Goal: Navigation & Orientation: Find specific page/section

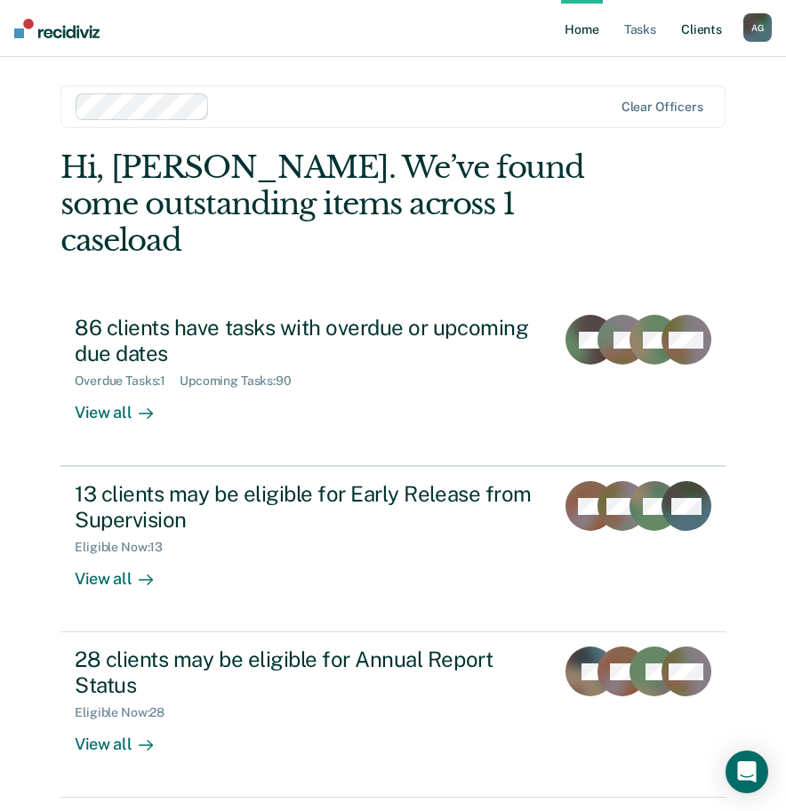
click at [693, 35] on link "Client s" at bounding box center [701, 28] width 48 height 57
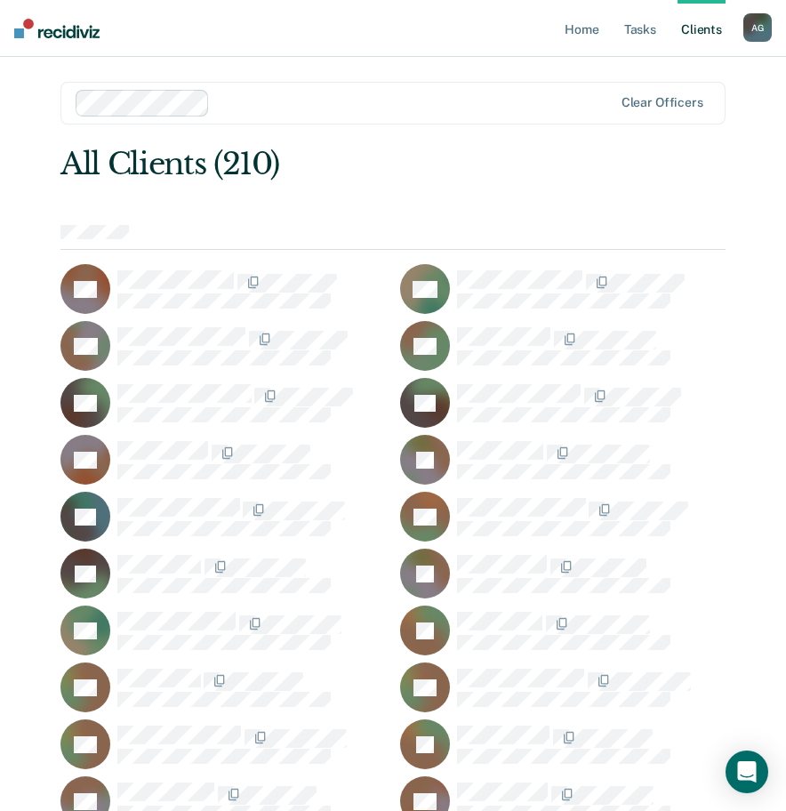
scroll to position [21, 0]
